Goal: Task Accomplishment & Management: Complete application form

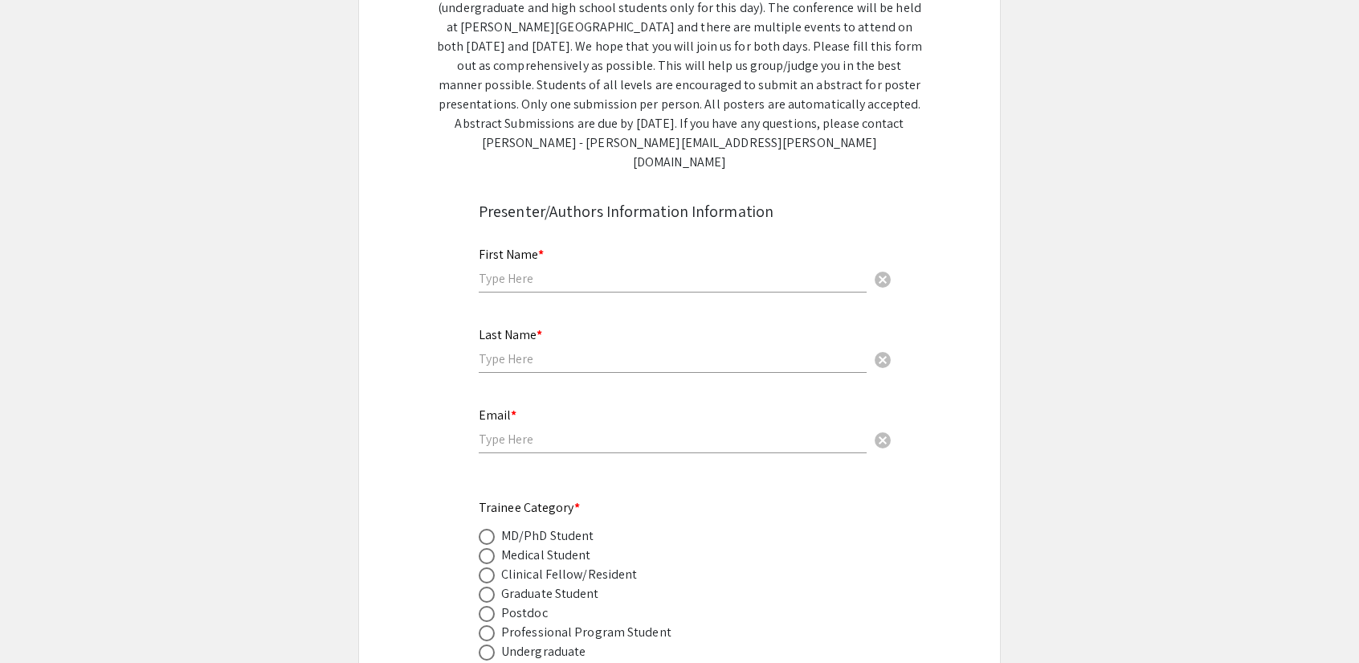
scroll to position [302, 0]
click at [631, 269] on input "text" at bounding box center [673, 277] width 388 height 17
type input "[PERSON_NAME]"
click at [613, 349] on input "text" at bounding box center [673, 357] width 388 height 17
type input "[PERSON_NAME]"
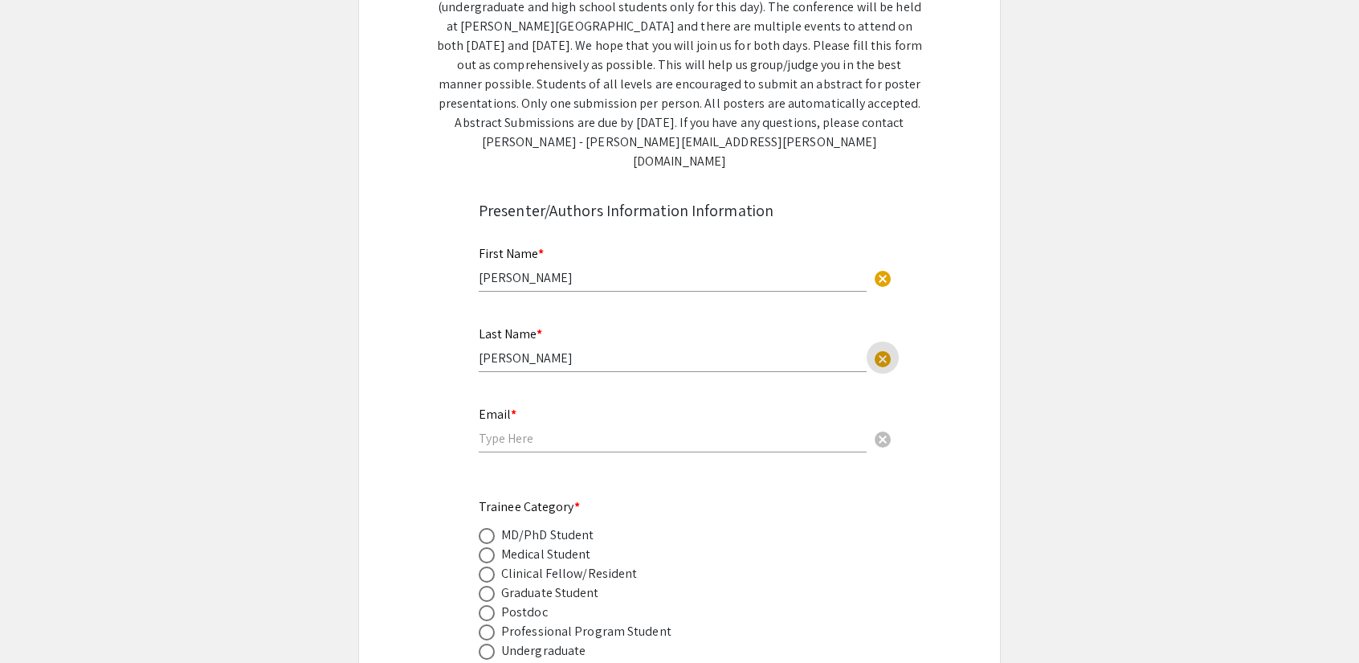
click at [613, 349] on input "[PERSON_NAME]" at bounding box center [673, 357] width 388 height 17
drag, startPoint x: 597, startPoint y: 338, endPoint x: 406, endPoint y: 321, distance: 191.1
type input "e"
type input "[PERSON_NAME]"
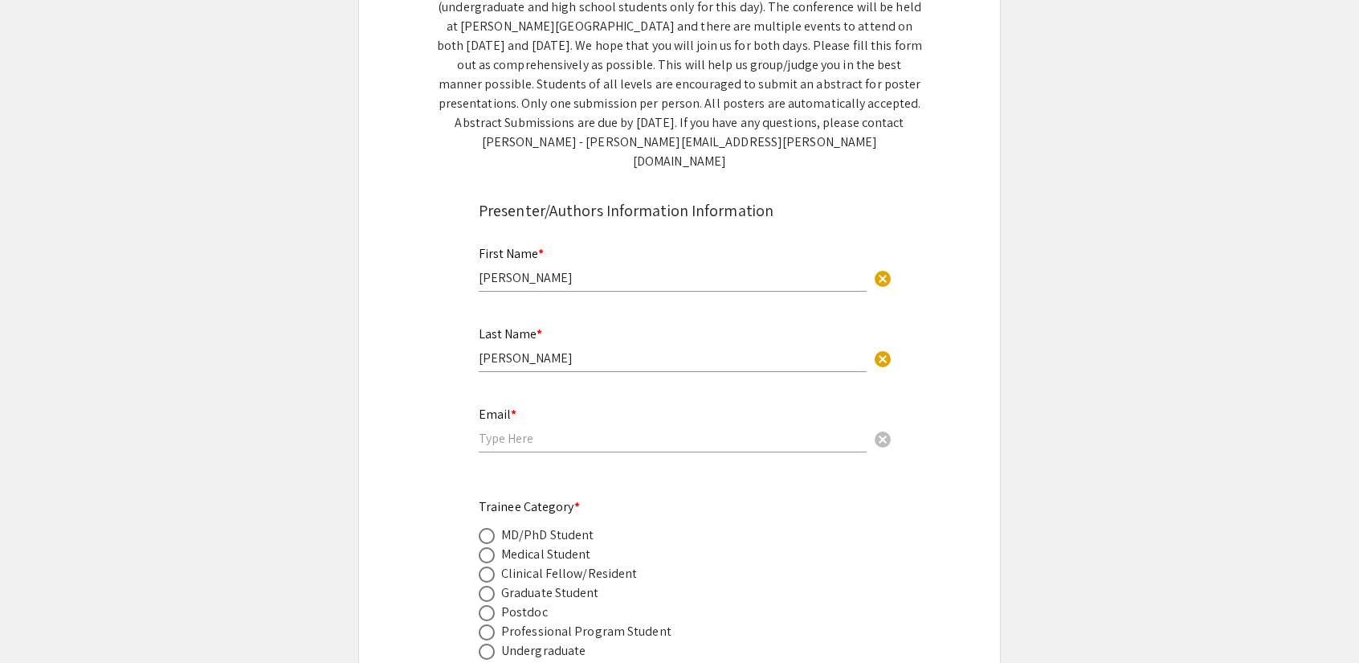
click at [495, 406] on div "Email * cancel" at bounding box center [673, 421] width 388 height 61
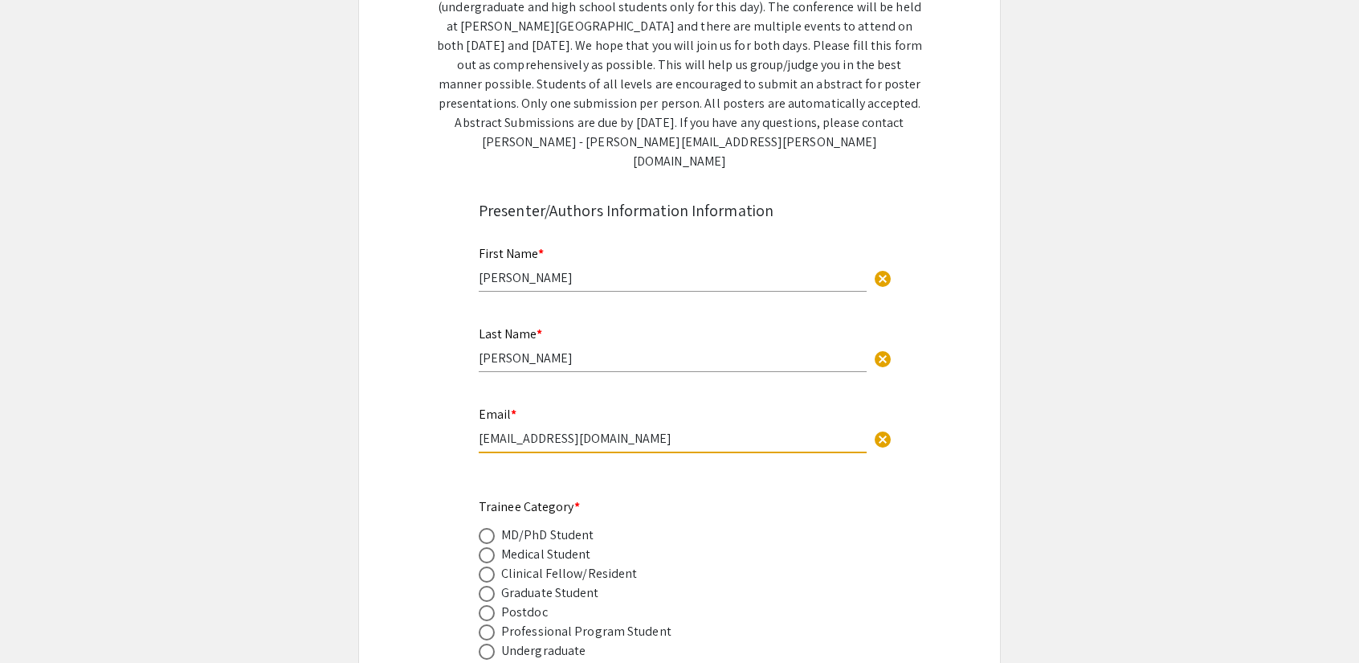
scroll to position [508, 0]
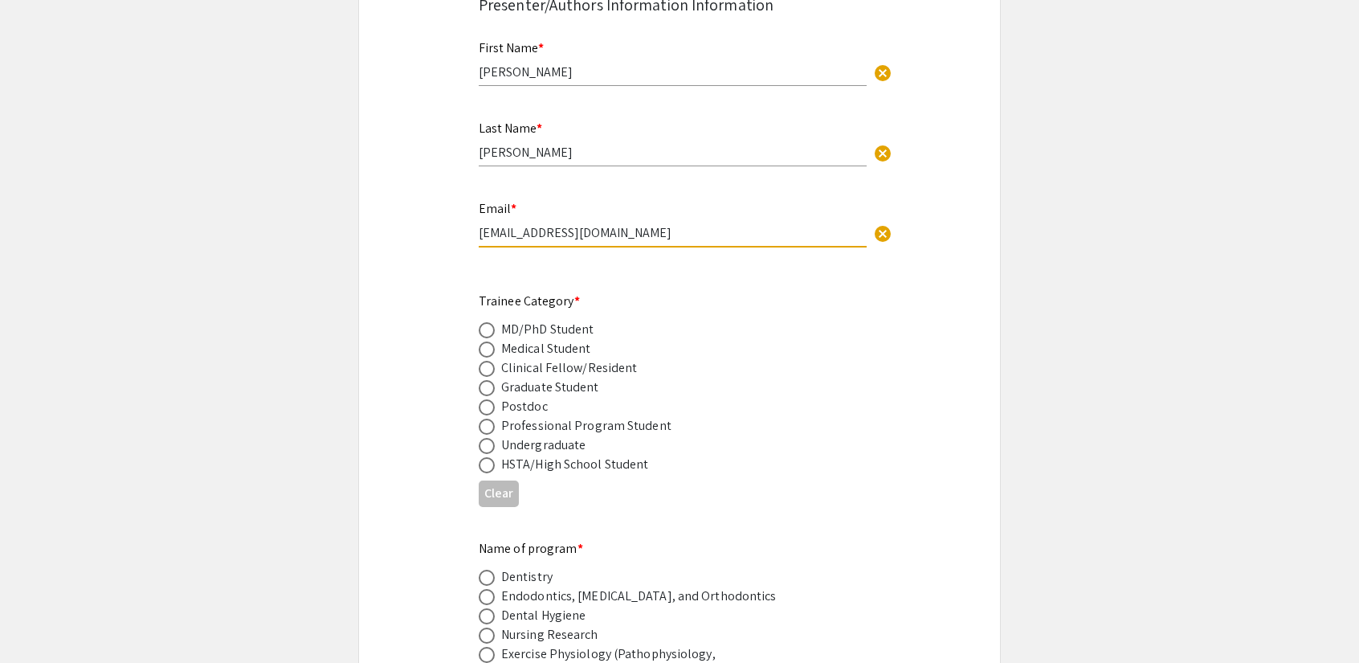
type input "[EMAIL_ADDRESS][DOMAIN_NAME]"
click at [488, 322] on span at bounding box center [487, 330] width 16 height 16
click at [488, 322] on input "radio" at bounding box center [487, 330] width 16 height 16
radio input "true"
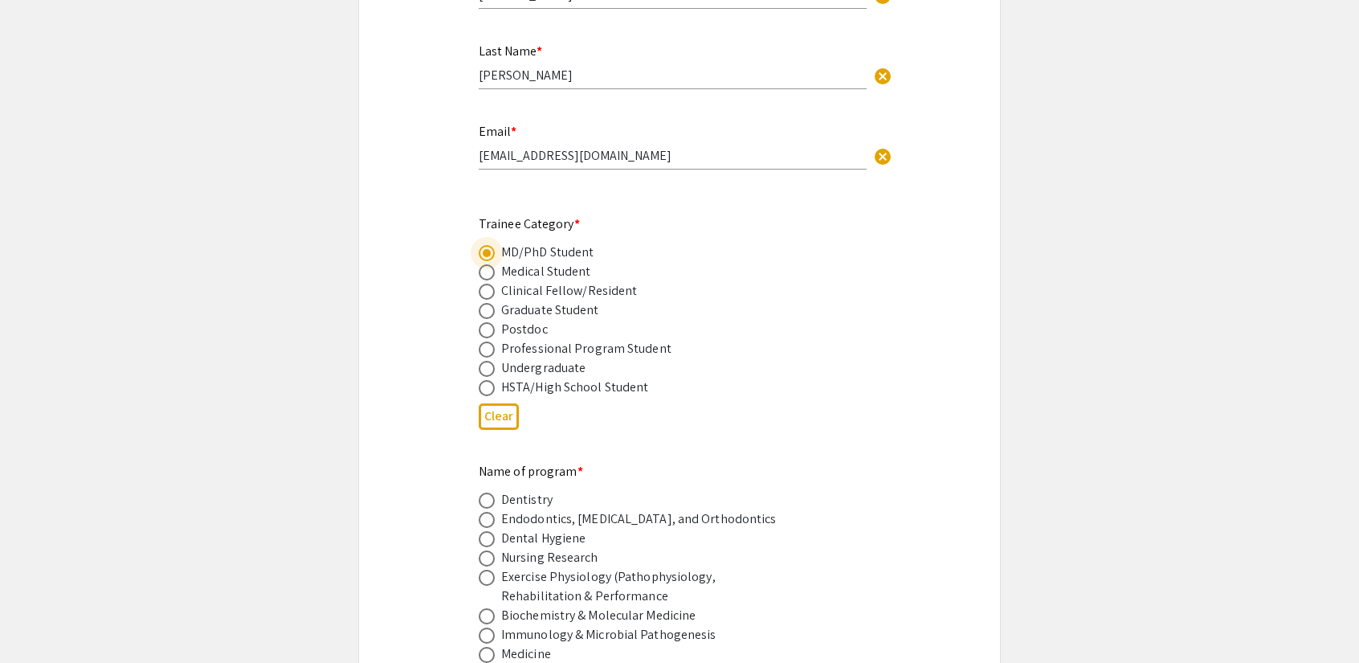
scroll to position [591, 0]
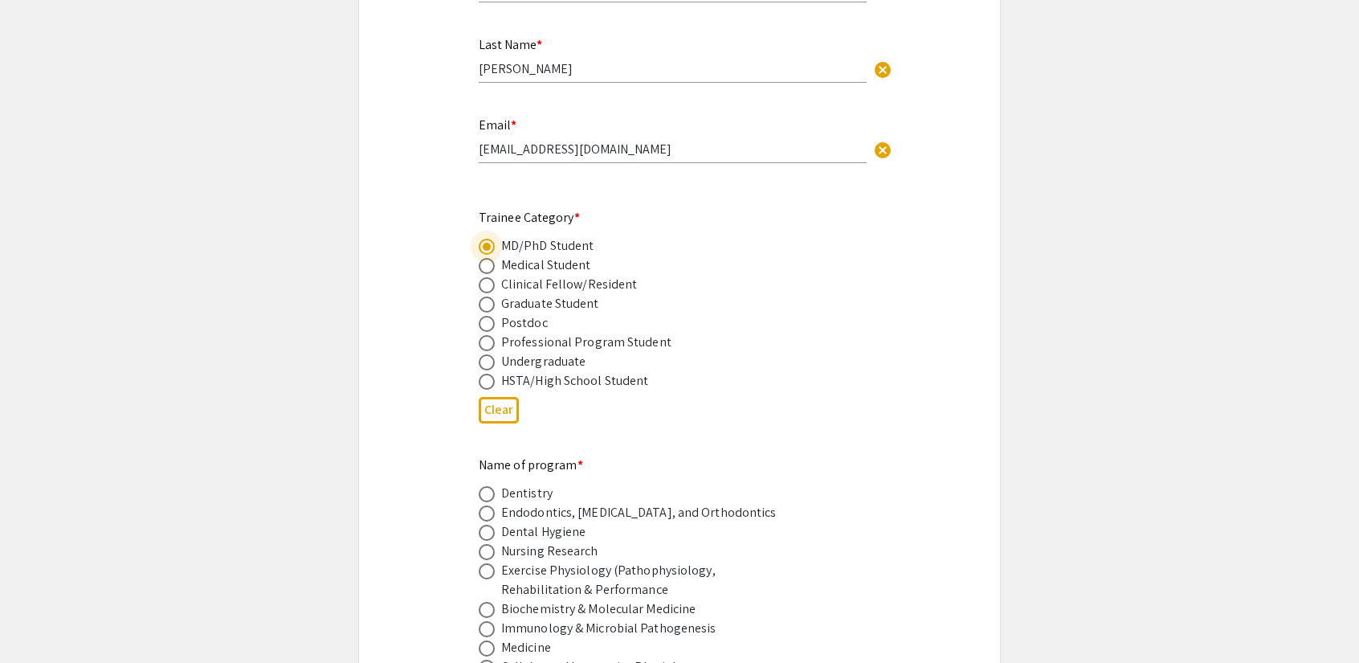
click at [488, 296] on span at bounding box center [487, 304] width 16 height 16
click at [488, 296] on input "radio" at bounding box center [487, 304] width 16 height 16
radio input "true"
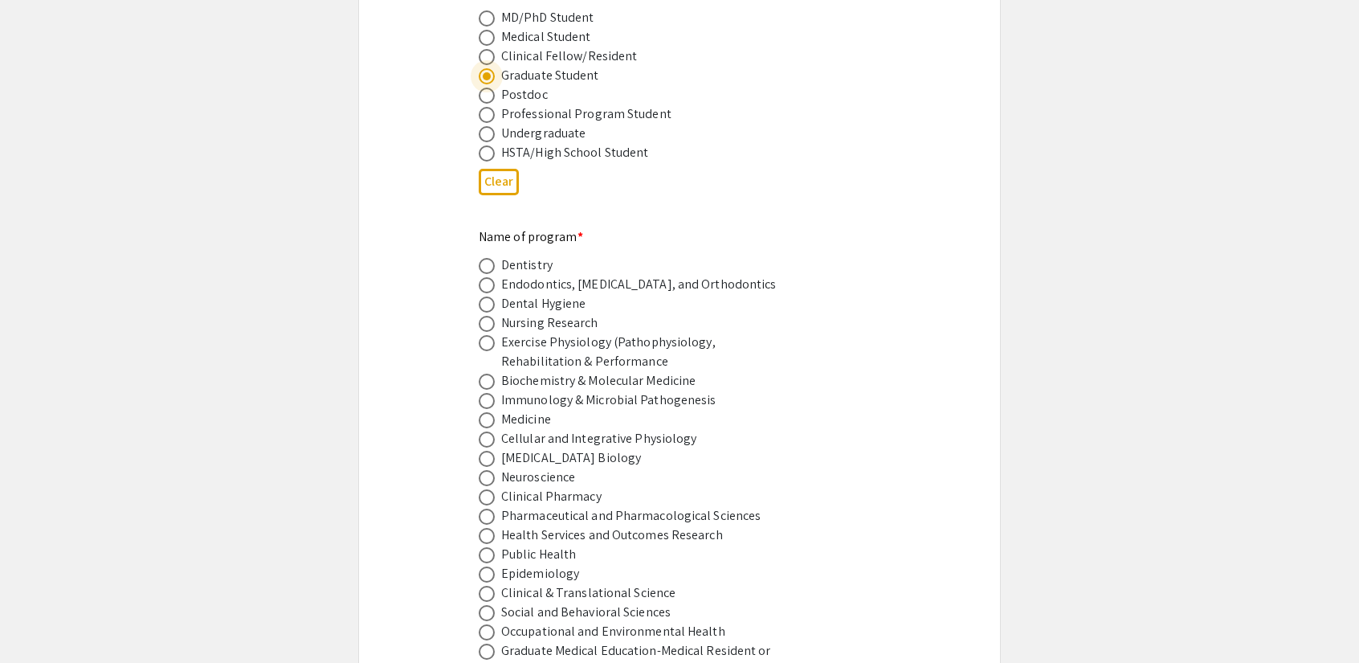
scroll to position [821, 0]
click at [488, 333] on span at bounding box center [487, 341] width 16 height 16
click at [488, 333] on input "radio" at bounding box center [487, 341] width 16 height 16
radio input "true"
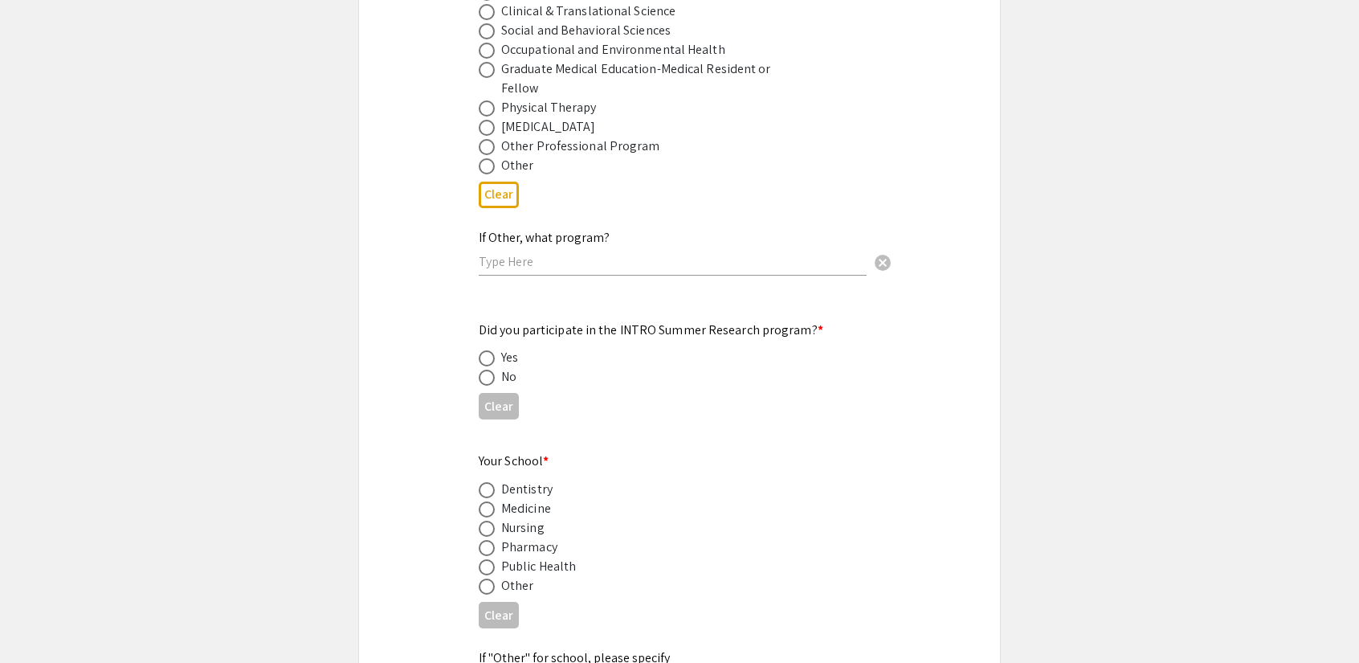
scroll to position [1404, 0]
click at [489, 366] on span at bounding box center [487, 374] width 16 height 16
click at [489, 366] on input "radio" at bounding box center [487, 374] width 16 height 16
radio input "true"
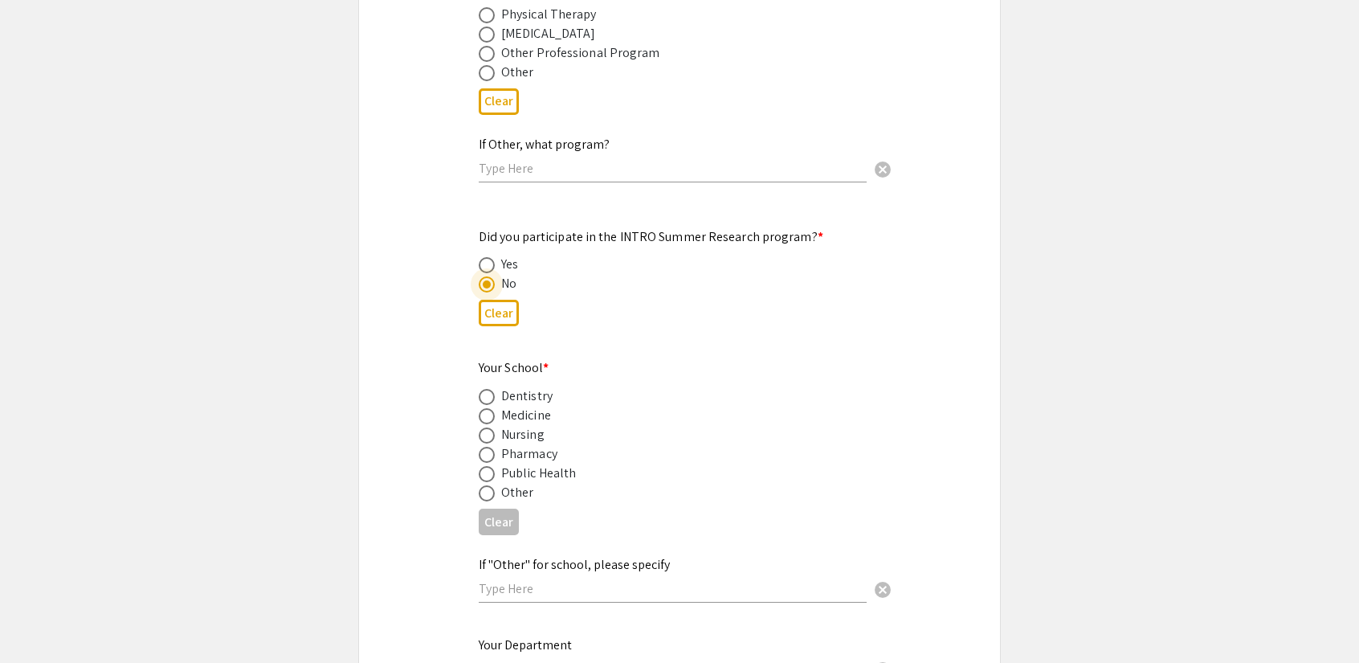
scroll to position [1496, 0]
click at [490, 406] on span at bounding box center [487, 414] width 16 height 16
click at [490, 406] on input "radio" at bounding box center [487, 414] width 16 height 16
radio input "true"
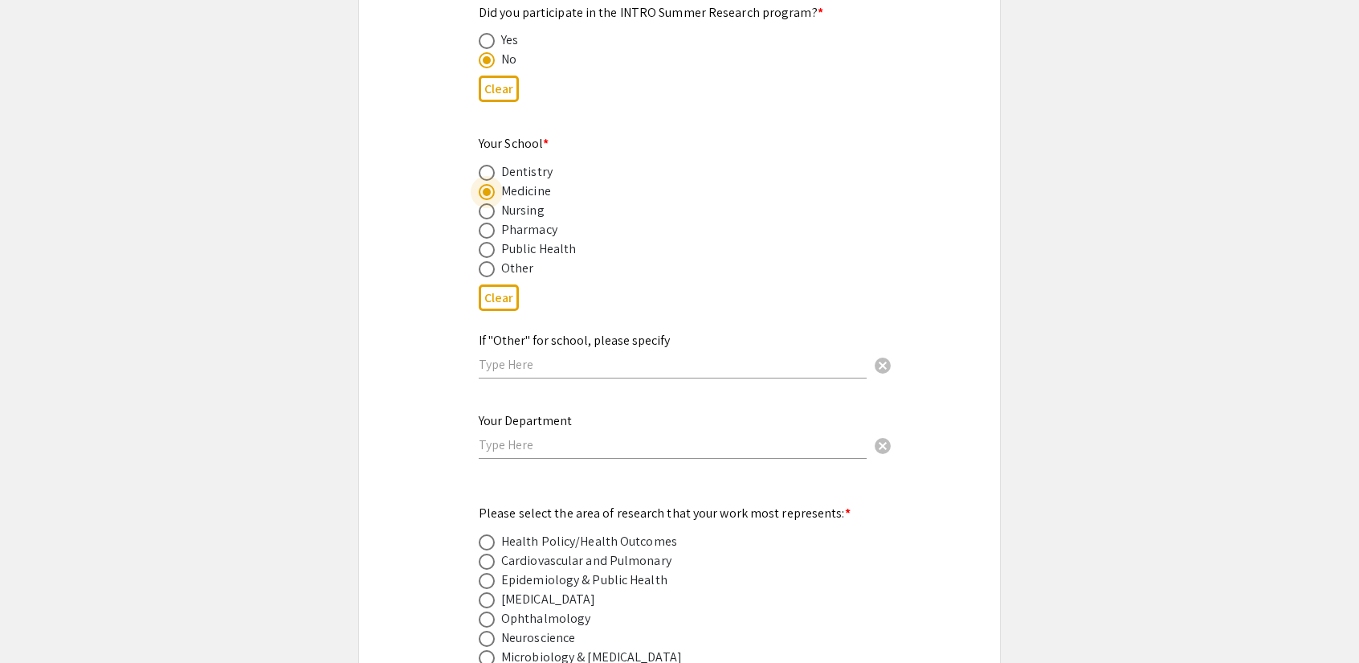
scroll to position [1721, 0]
click at [559, 441] on div "Your Department cancel" at bounding box center [673, 433] width 388 height 77
click at [553, 434] on input "text" at bounding box center [673, 442] width 388 height 17
type input "E"
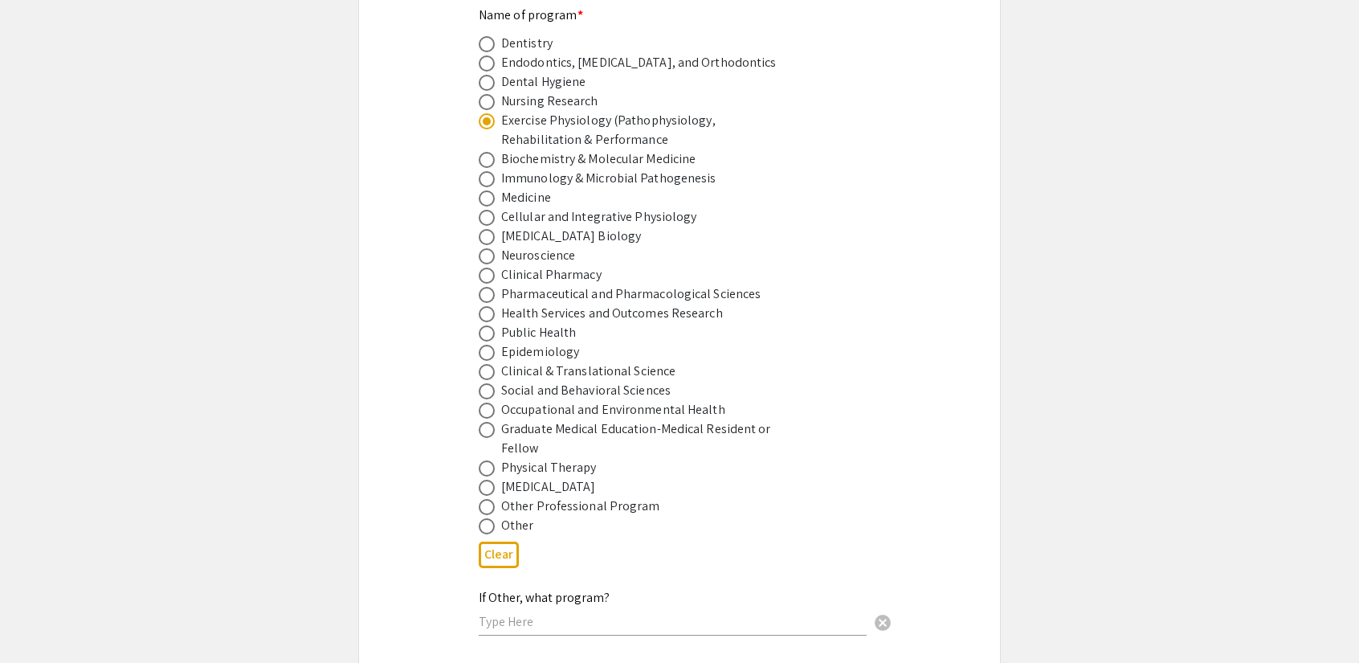
scroll to position [1041, 0]
drag, startPoint x: 617, startPoint y: 101, endPoint x: 665, endPoint y: 119, distance: 51.3
click at [665, 119] on div "Exercise Physiology (Pathophysiology, Rehabilitation & Performance" at bounding box center [641, 130] width 281 height 39
copy div "athophysiology, Rehabilitation & Performance"
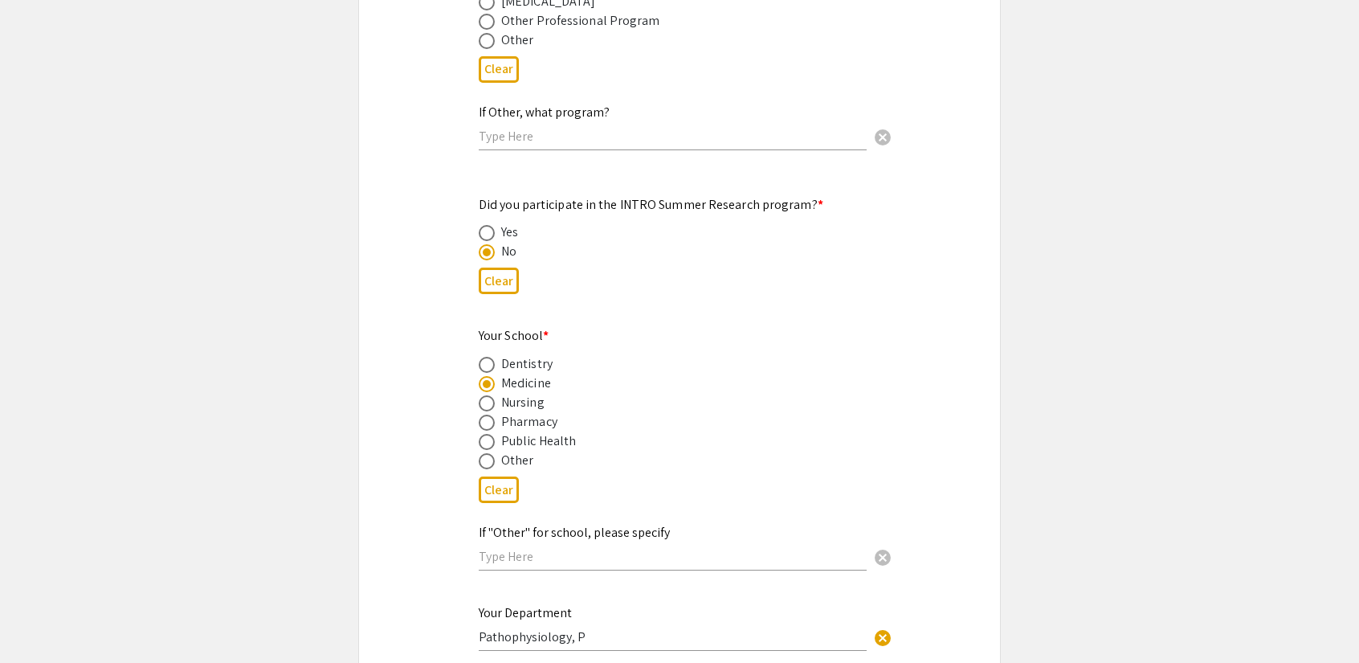
scroll to position [1693, 0]
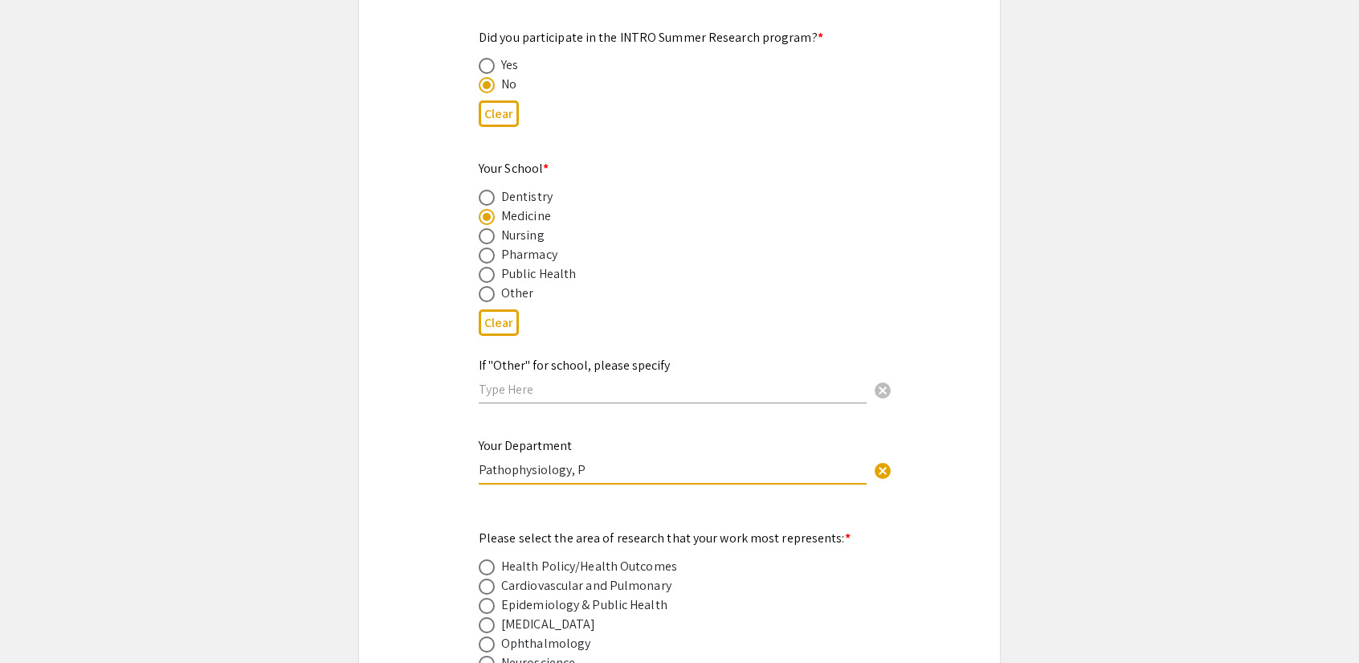
drag, startPoint x: 617, startPoint y: 444, endPoint x: 487, endPoint y: 445, distance: 130.1
click at [487, 461] on input "Pathophysiology, P" at bounding box center [673, 469] width 388 height 17
paste input "Rehabilitation & Performance"
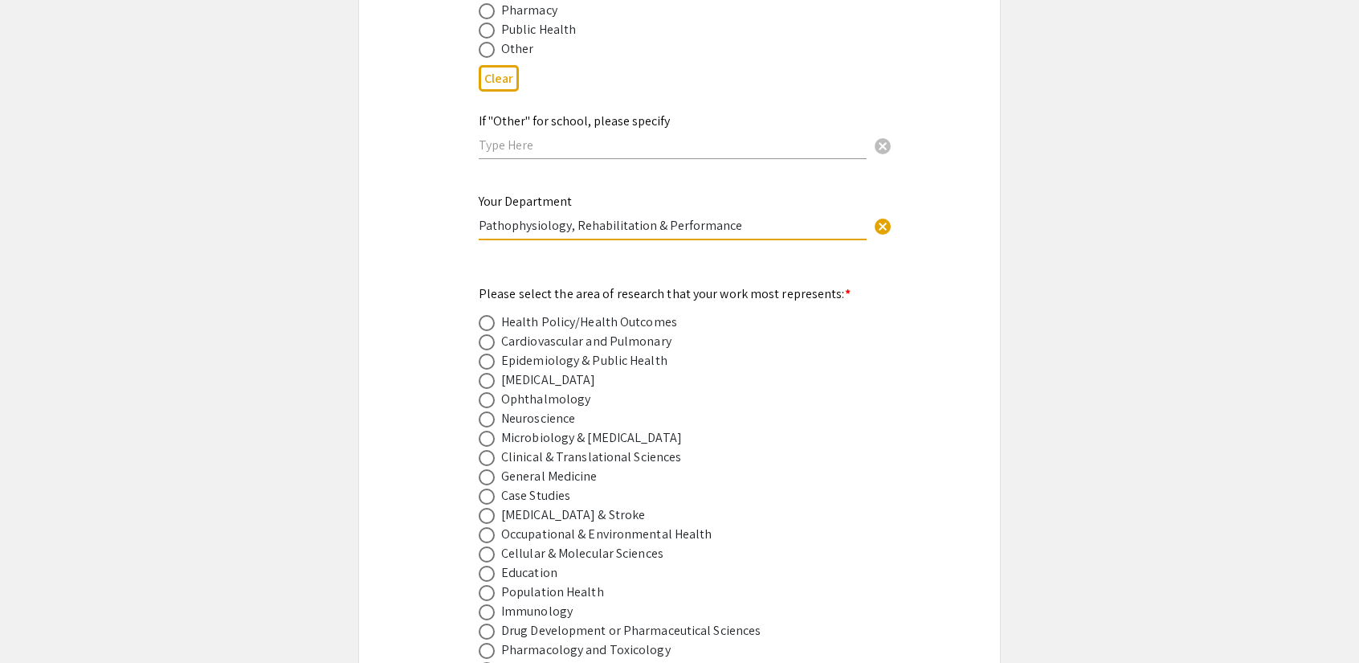
scroll to position [1991, 0]
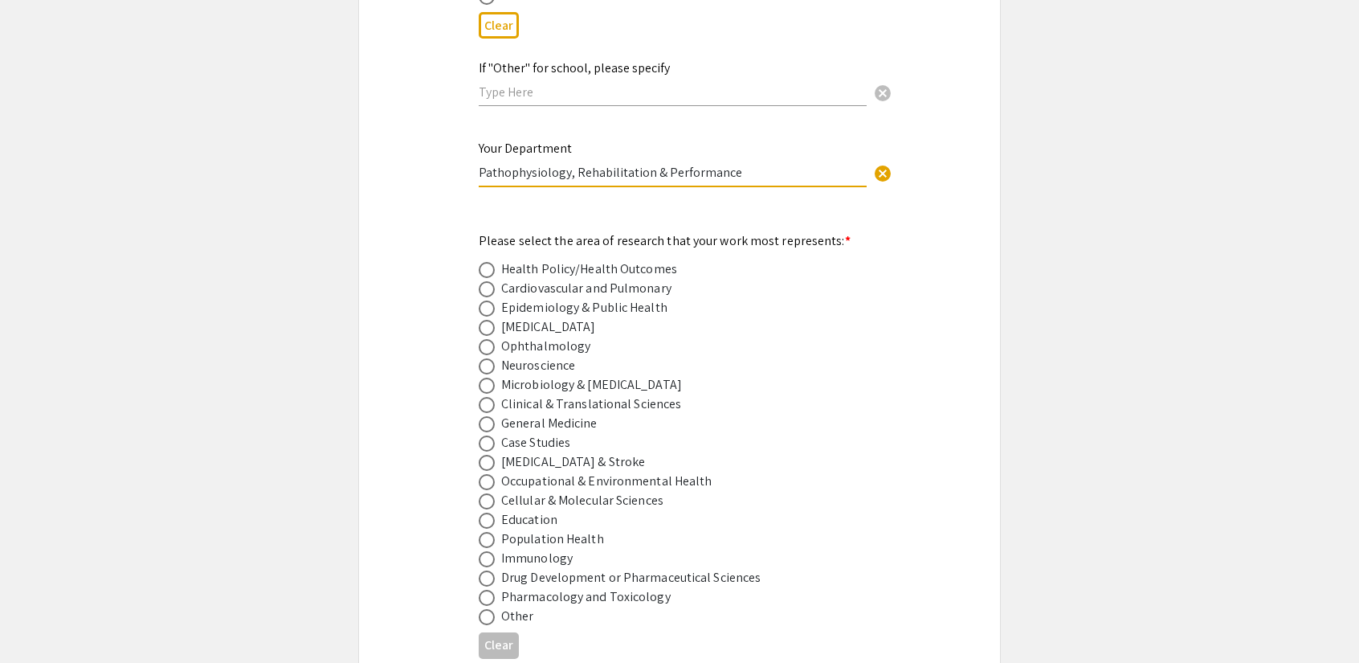
type input "Pathophysiology, Rehabilitation & Performance"
click at [489, 455] on span at bounding box center [487, 463] width 16 height 16
click at [489, 455] on input "radio" at bounding box center [487, 463] width 16 height 16
radio input "true"
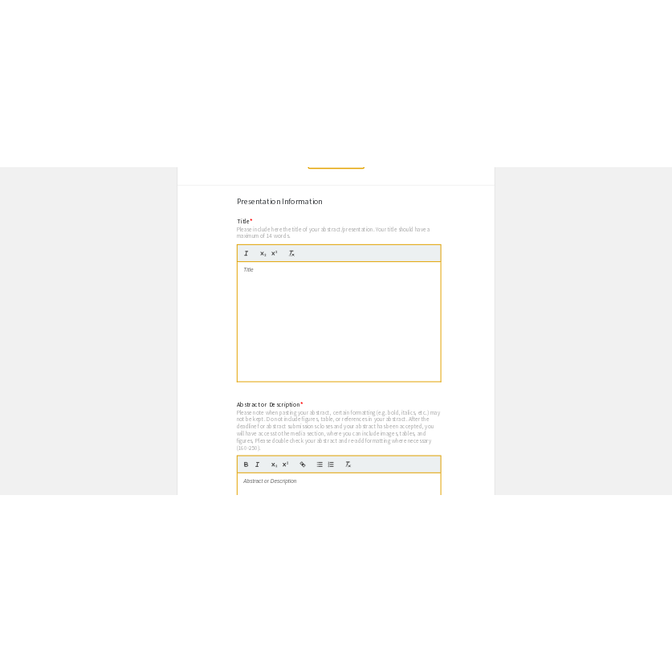
scroll to position [2891, 0]
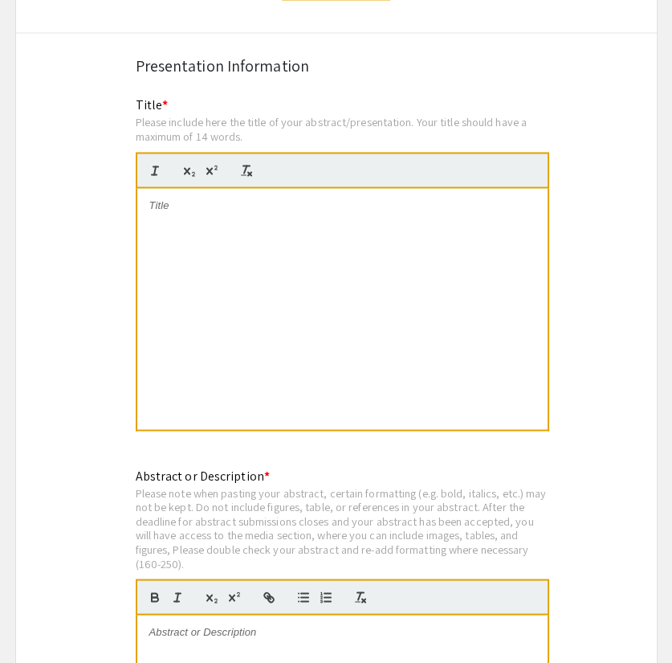
click at [345, 233] on div at bounding box center [342, 308] width 410 height 241
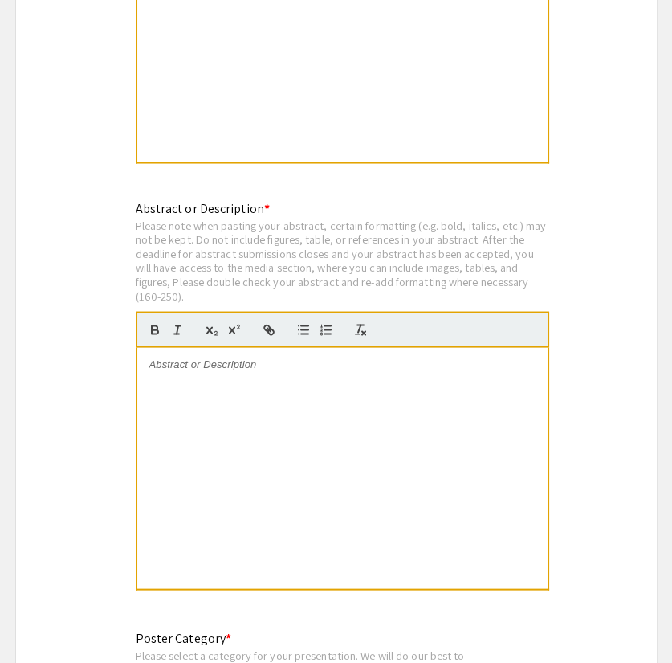
scroll to position [3159, 0]
click at [394, 363] on div at bounding box center [342, 467] width 410 height 241
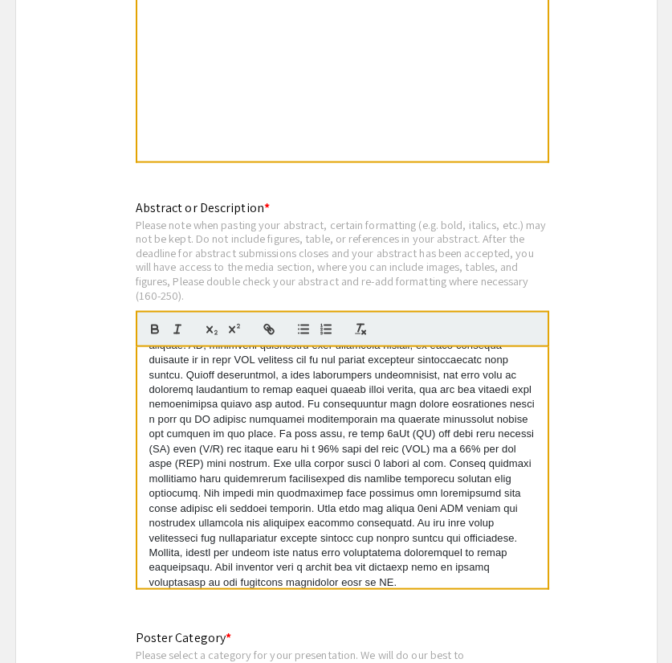
scroll to position [0, 0]
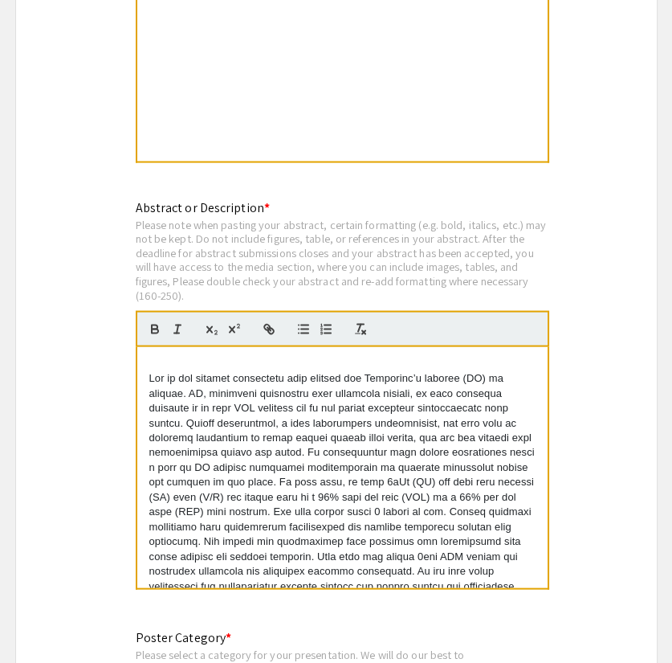
click at [147, 357] on div at bounding box center [342, 467] width 410 height 241
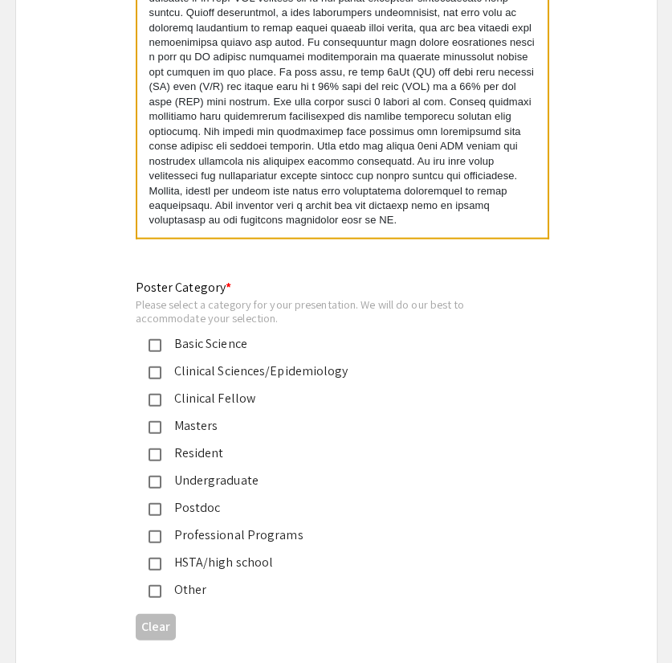
scroll to position [3510, 0]
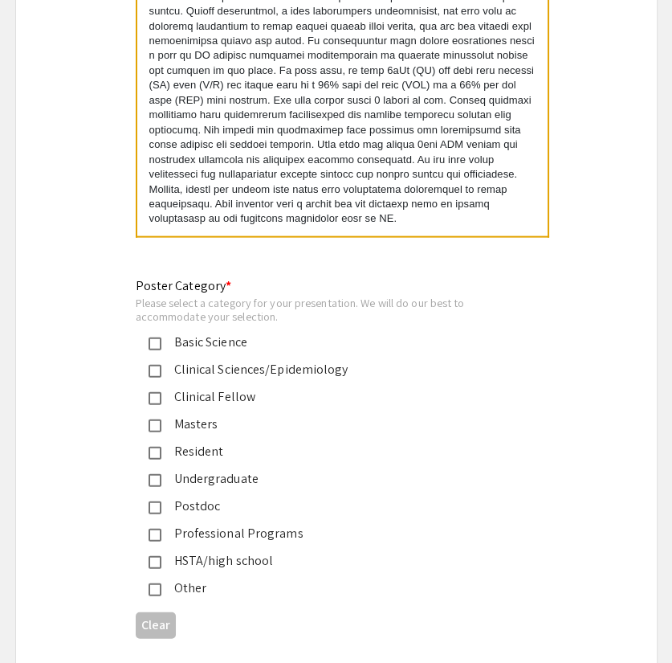
click at [161, 333] on div "Basic Science" at bounding box center [329, 342] width 337 height 19
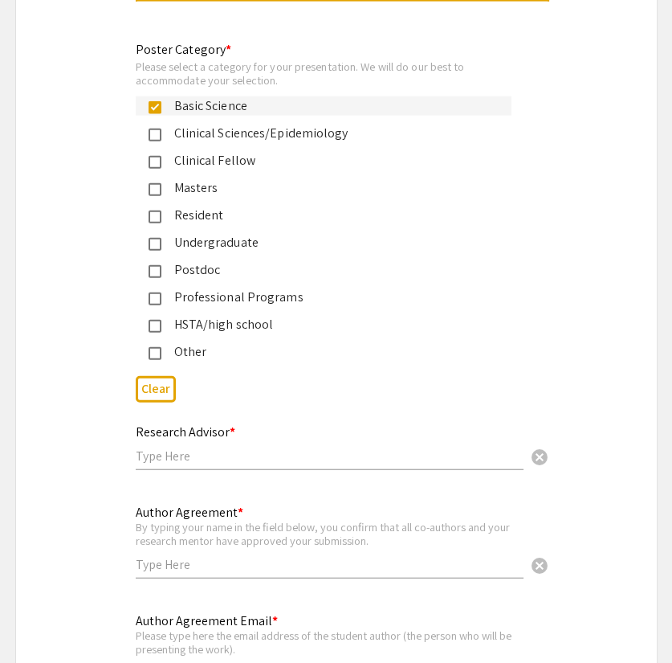
scroll to position [3747, 0]
click at [284, 457] on div "Research Advisor * cancel" at bounding box center [330, 447] width 388 height 77
click at [282, 451] on div "Research Advisor * cancel" at bounding box center [330, 447] width 388 height 77
click at [280, 447] on div "Research Advisor * cancel" at bounding box center [330, 439] width 388 height 61
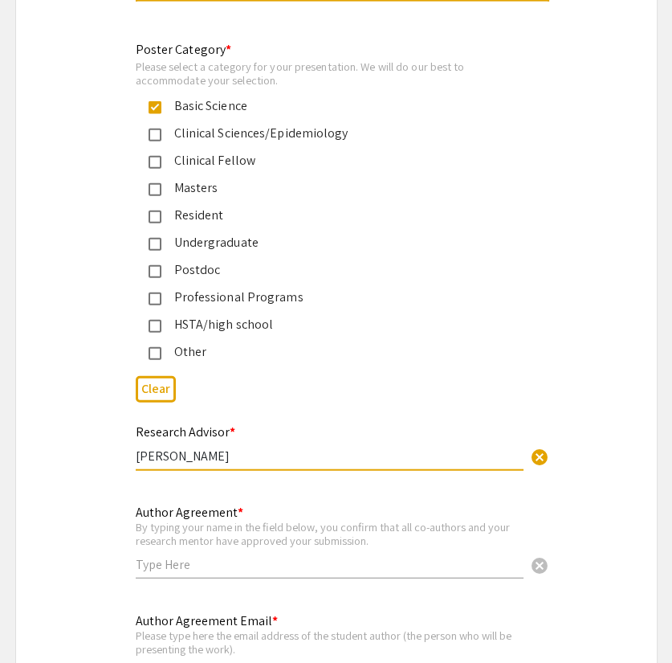
type input "[PERSON_NAME]"
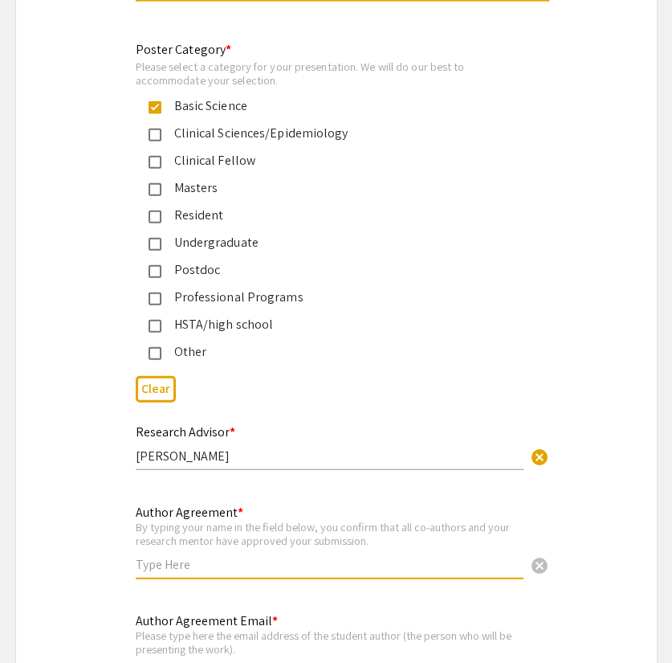
click at [276, 556] on input "text" at bounding box center [330, 564] width 388 height 17
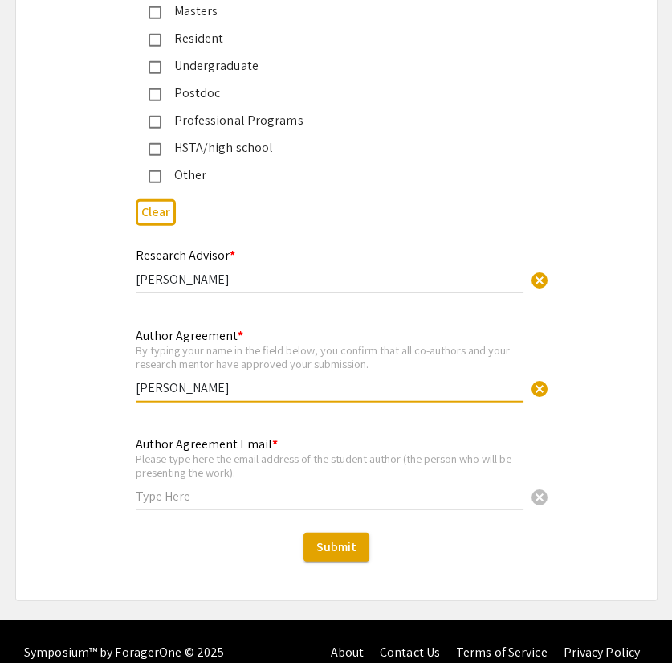
type input "[PERSON_NAME]"
click at [260, 483] on div "Author Agreement Email * Please type here the email address of the student auth…" at bounding box center [330, 465] width 388 height 89
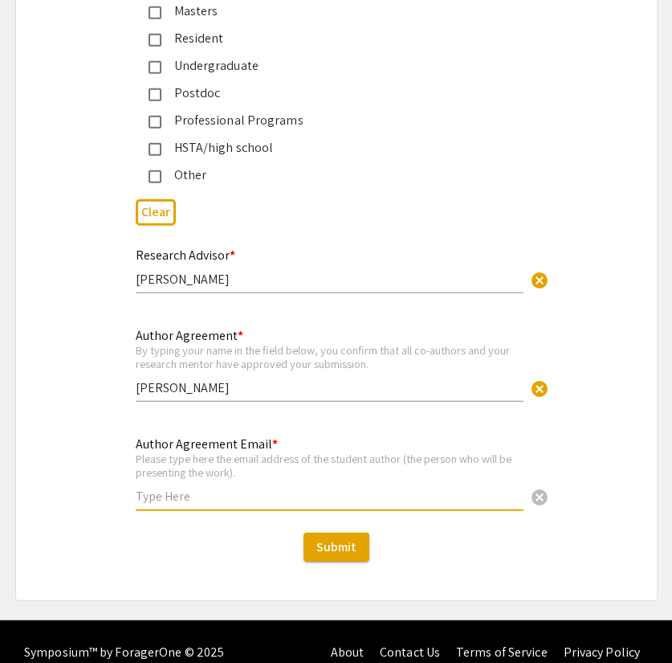
type input "N"
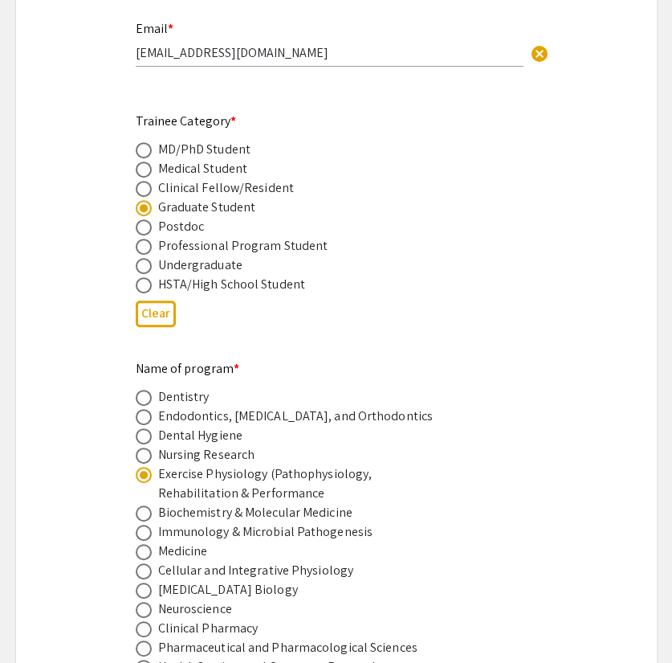
scroll to position [688, 0]
type input "[EMAIL_ADDRESS][DOMAIN_NAME]"
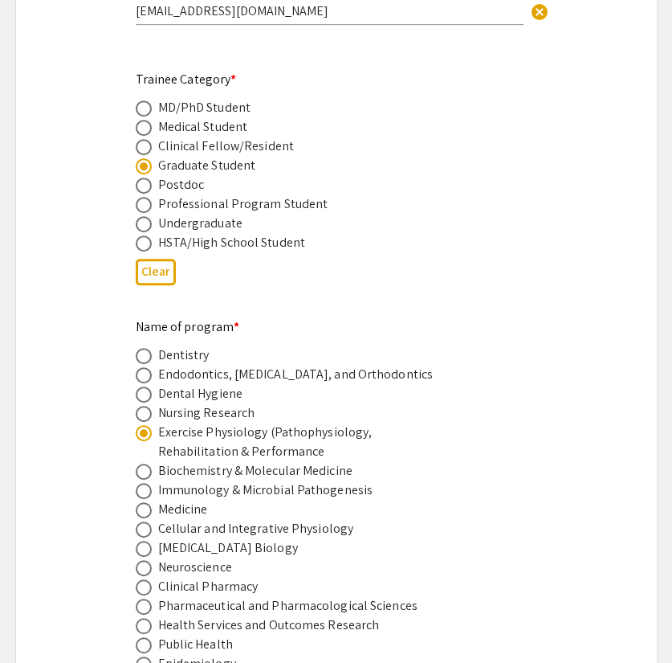
scroll to position [500, 0]
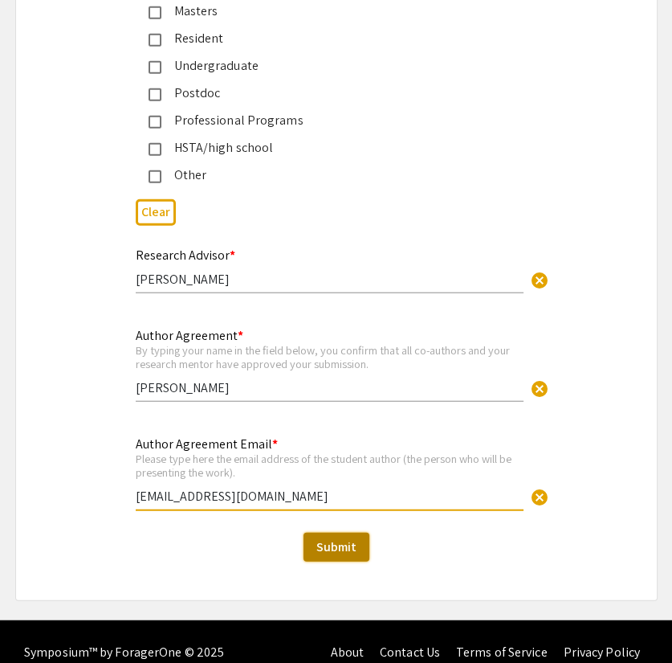
click at [335, 538] on span "Submit" at bounding box center [336, 546] width 40 height 17
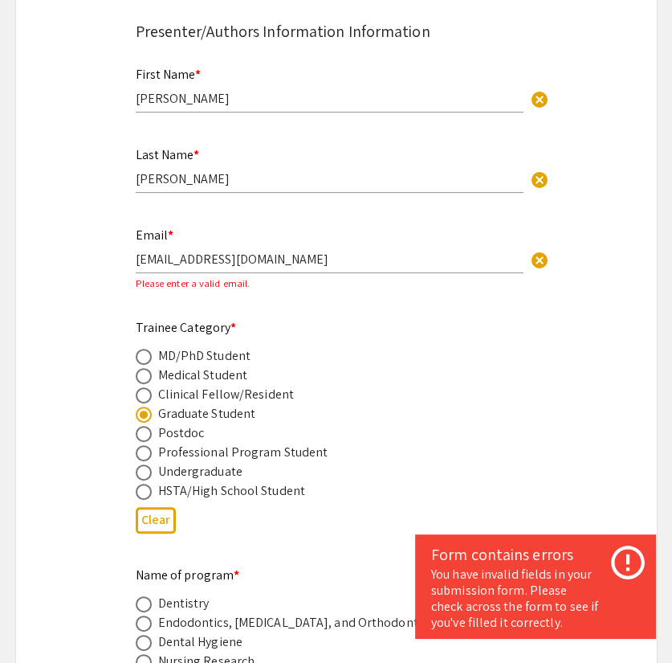
scroll to position [478, 0]
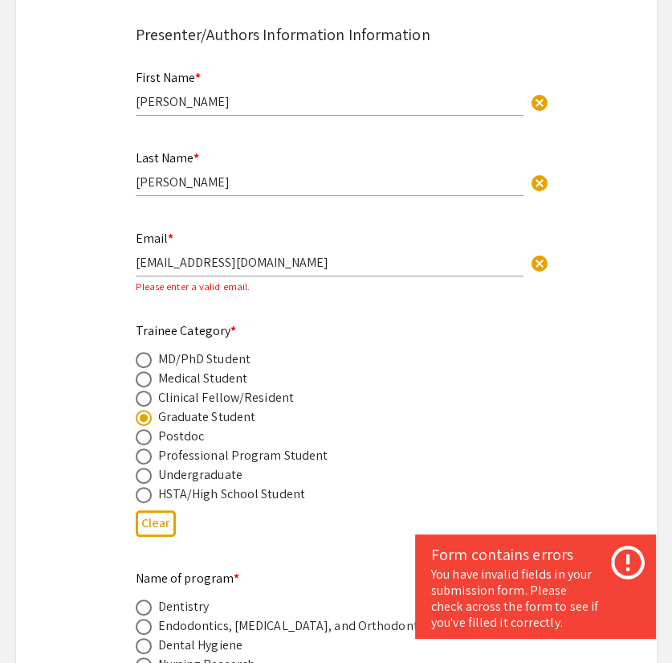
click at [212, 254] on input "[EMAIL_ADDRESS][DOMAIN_NAME]" at bounding box center [330, 262] width 388 height 17
type input "[EMAIL_ADDRESS][DOMAIN_NAME]"
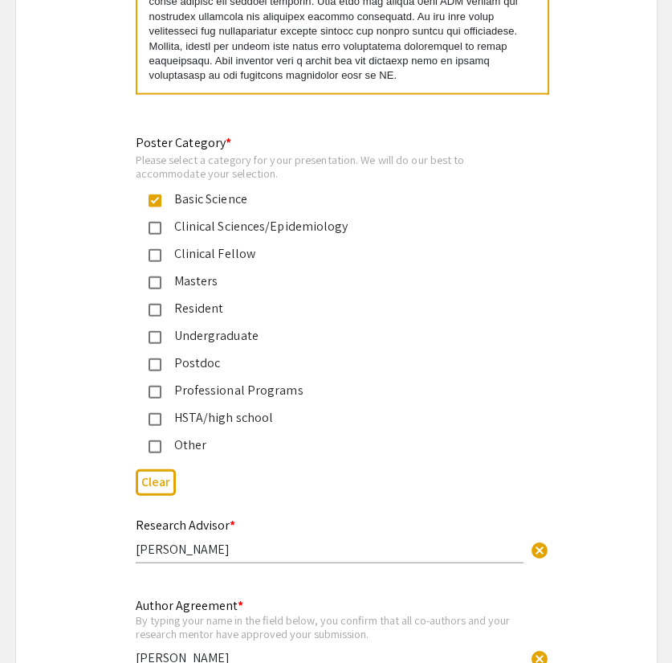
scroll to position [3923, 0]
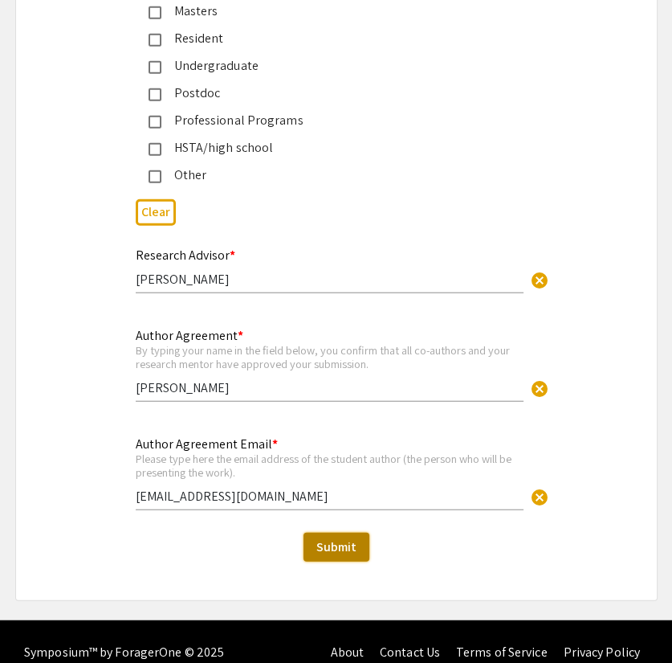
click at [328, 538] on span "Submit" at bounding box center [336, 546] width 40 height 17
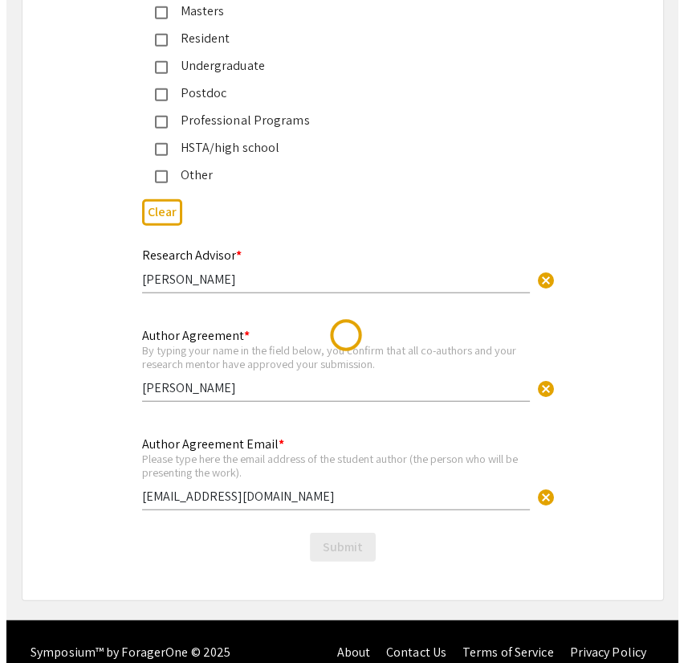
scroll to position [0, 0]
